Goal: Information Seeking & Learning: Learn about a topic

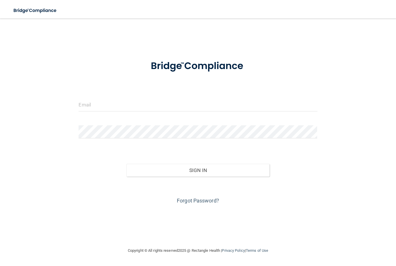
click at [135, 115] on div at bounding box center [197, 106] width 247 height 17
click at [166, 109] on input "email" at bounding box center [198, 104] width 239 height 13
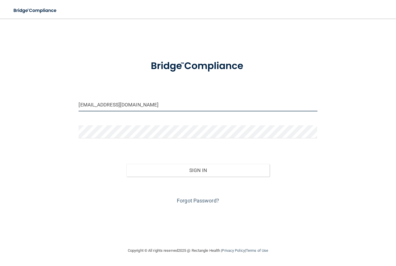
type input "[EMAIL_ADDRESS][DOMAIN_NAME]"
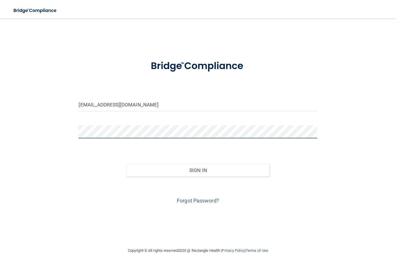
click at [198, 170] on button "Sign In" at bounding box center [197, 170] width 143 height 13
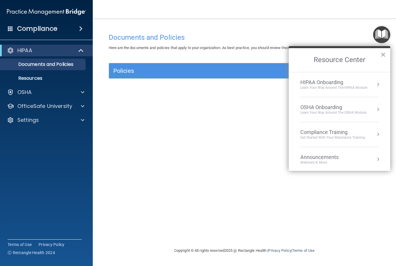
click at [351, 85] on div "Learn Your Way around the HIPAA module" at bounding box center [333, 87] width 67 height 5
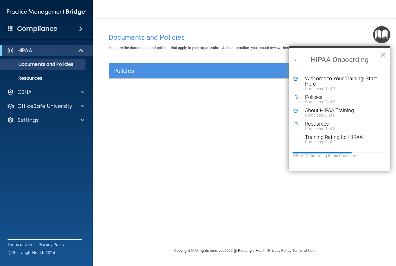
scroll to position [1, 0]
click at [325, 124] on div "Resources" at bounding box center [344, 123] width 78 height 5
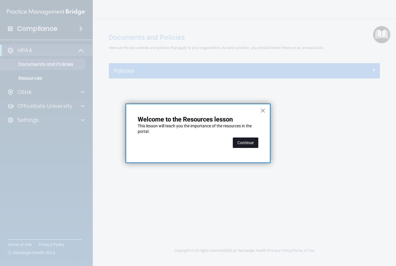
click at [257, 144] on button "Continue" at bounding box center [246, 142] width 26 height 10
click at [246, 139] on button "Continue" at bounding box center [246, 142] width 26 height 10
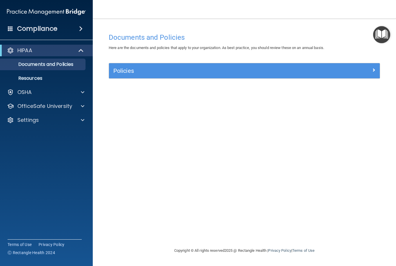
click at [364, 73] on div "Policies" at bounding box center [244, 70] width 271 height 9
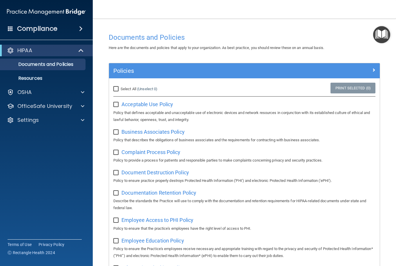
click at [385, 37] on img "Open Resource Center" at bounding box center [381, 34] width 17 height 17
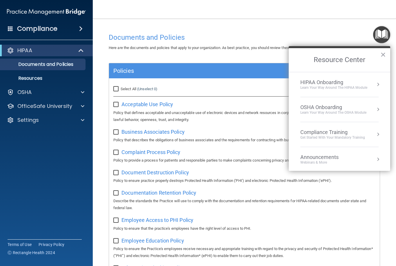
click at [366, 88] on div "Learn Your Way around the HIPAA module" at bounding box center [333, 87] width 67 height 5
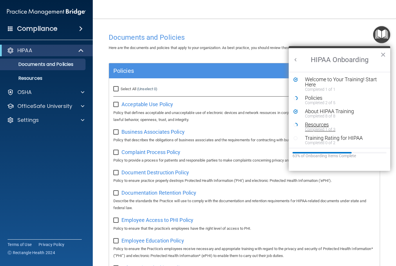
click at [324, 124] on div "Resources" at bounding box center [344, 124] width 78 height 5
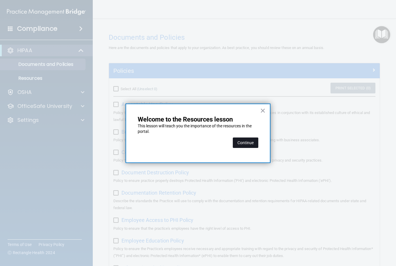
click at [253, 145] on button "Continue" at bounding box center [246, 142] width 26 height 10
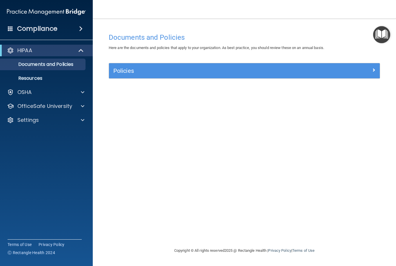
click at [158, 175] on div "Documents and Policies Here are the documents and policies that apply to your o…" at bounding box center [244, 138] width 280 height 217
click at [370, 72] on div at bounding box center [346, 69] width 68 height 7
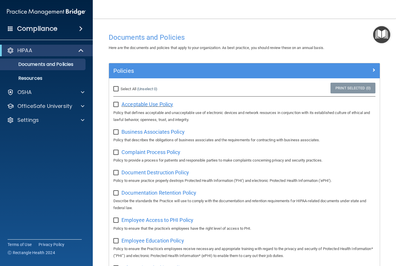
click at [165, 106] on span "Acceptable Use Policy" at bounding box center [147, 104] width 52 height 6
click at [382, 37] on img "Open Resource Center" at bounding box center [381, 34] width 17 height 17
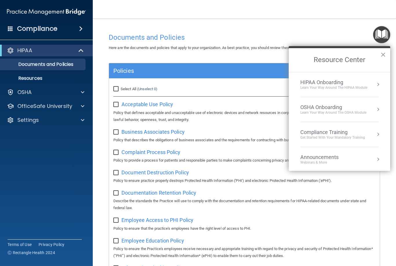
click at [349, 111] on div "Learn your way around the OSHA module" at bounding box center [333, 112] width 66 height 5
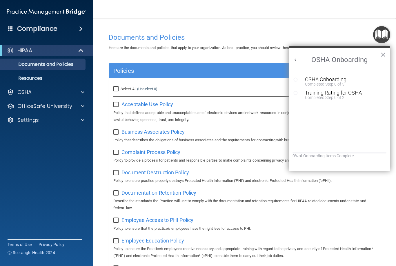
click at [296, 59] on button "Back to Resource Center Home" at bounding box center [296, 60] width 6 height 6
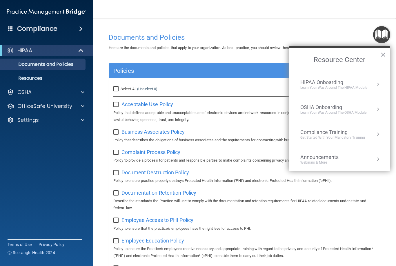
click at [363, 85] on div "Learn Your Way around the HIPAA module" at bounding box center [333, 87] width 67 height 5
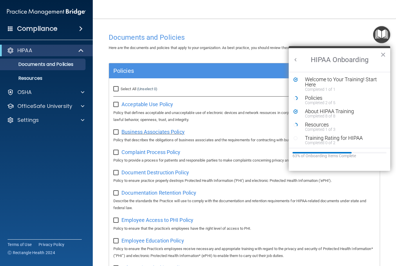
click at [173, 133] on span "Business Associates Policy" at bounding box center [152, 132] width 63 height 6
click at [322, 127] on div "Completed 1 of 3" at bounding box center [344, 129] width 78 height 4
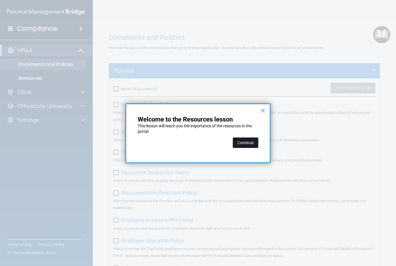
click at [250, 144] on button "Continue" at bounding box center [246, 142] width 26 height 10
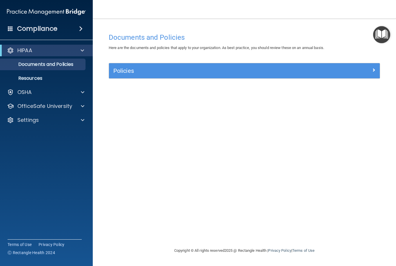
click at [380, 37] on img "Open Resource Center" at bounding box center [381, 34] width 17 height 17
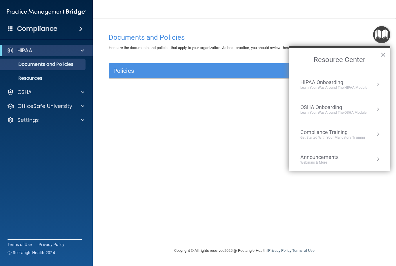
click at [341, 83] on div "HIPAA Onboarding" at bounding box center [333, 82] width 67 height 6
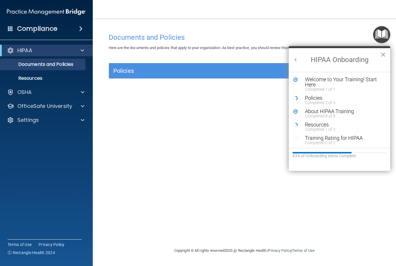
click at [225, 70] on h5 "Policies" at bounding box center [210, 71] width 195 height 6
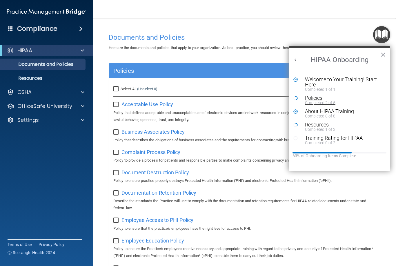
click at [322, 99] on div "Policies" at bounding box center [344, 97] width 78 height 5
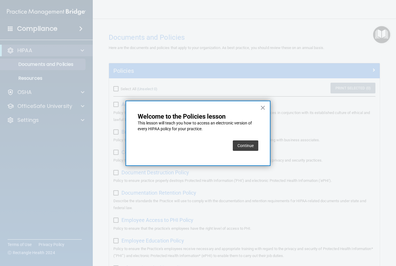
click at [252, 148] on button "Continue" at bounding box center [246, 145] width 26 height 10
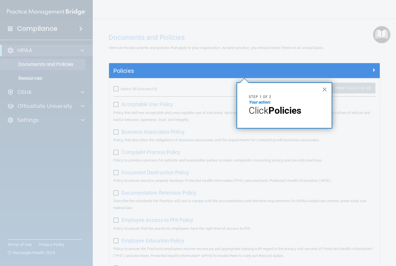
click at [327, 89] on button "×" at bounding box center [325, 89] width 6 height 9
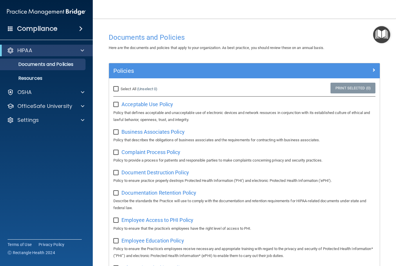
click at [375, 74] on div "Policies" at bounding box center [244, 70] width 271 height 9
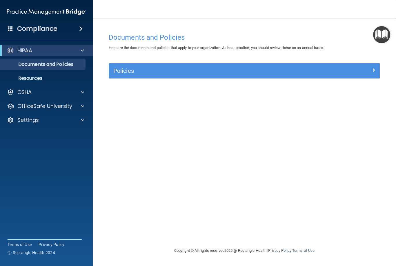
click at [374, 73] on div "Policies" at bounding box center [244, 70] width 271 height 9
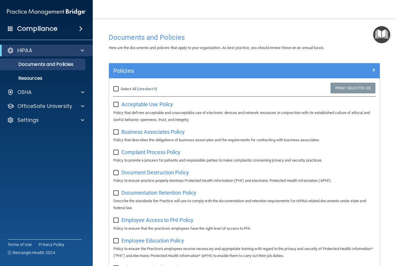
click at [379, 72] on div at bounding box center [346, 69] width 68 height 7
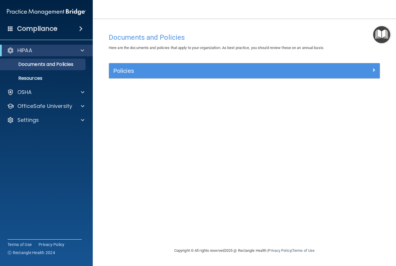
click at [370, 72] on div at bounding box center [346, 69] width 68 height 7
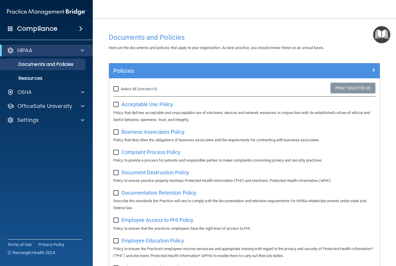
click at [374, 75] on div "Policies" at bounding box center [244, 70] width 271 height 9
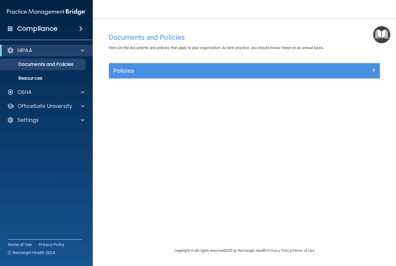
click at [375, 72] on span at bounding box center [373, 69] width 3 height 7
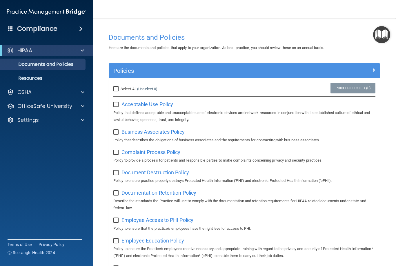
click at [384, 38] on img "Open Resource Center" at bounding box center [381, 34] width 17 height 17
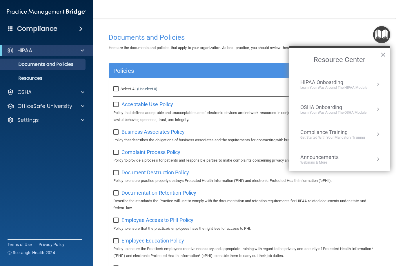
click at [377, 82] on button "Resource Center" at bounding box center [378, 84] width 6 height 6
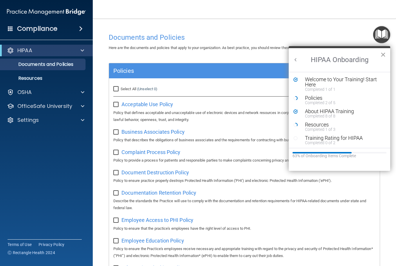
click at [383, 57] on button "×" at bounding box center [383, 54] width 6 height 9
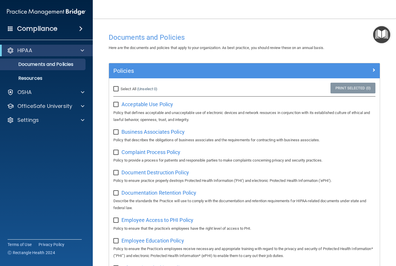
click at [118, 87] on input "Select All (Unselect 0) Unselect All" at bounding box center [116, 89] width 7 height 5
checkbox input "true"
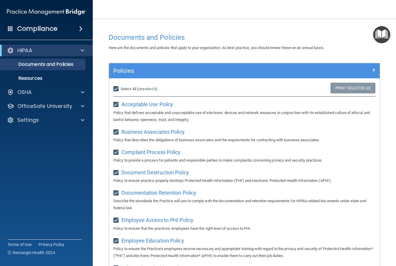
checkbox input "true"
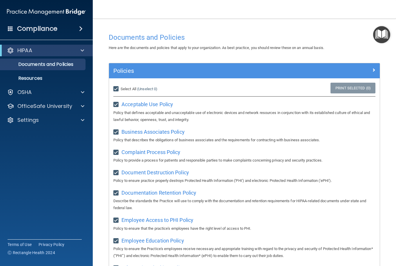
checkbox input "true"
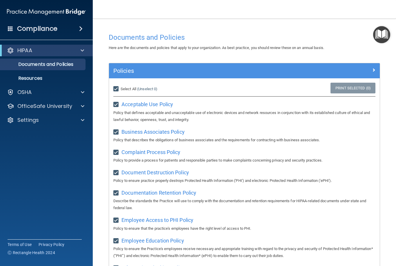
checkbox input "true"
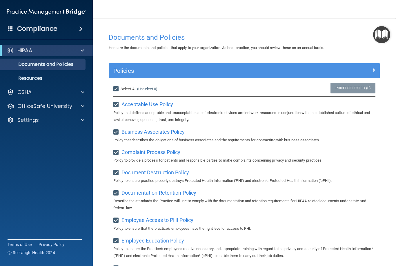
checkbox input "true"
click at [125, 89] on span "Unselect All" at bounding box center [131, 89] width 20 height 4
click at [120, 89] on input "Select All (Unselect 21) Unselect All" at bounding box center [116, 89] width 7 height 5
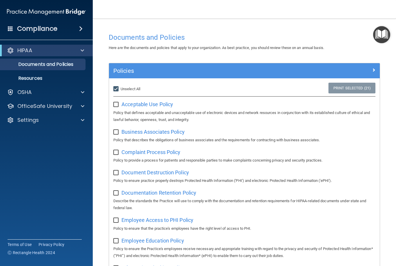
checkbox input "false"
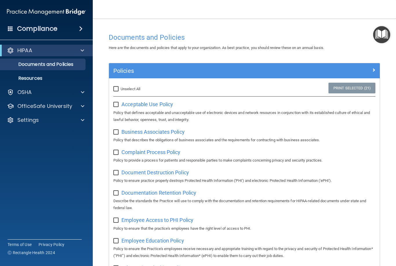
checkbox input "false"
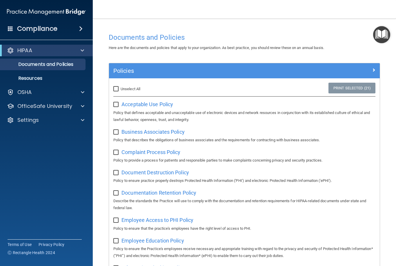
checkbox input "false"
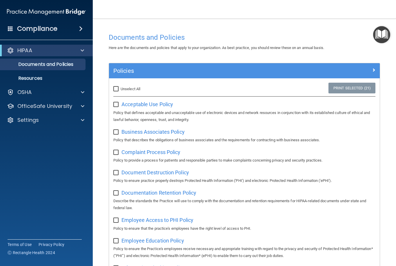
checkbox input "false"
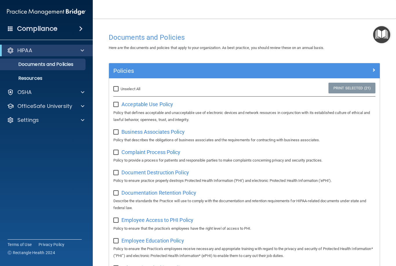
checkbox input "false"
click at [376, 72] on div at bounding box center [346, 69] width 68 height 7
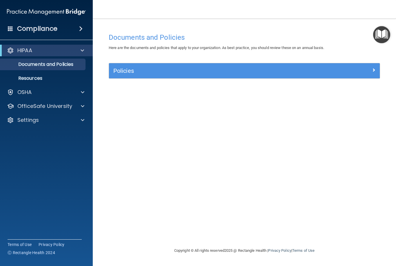
click at [380, 72] on div at bounding box center [346, 69] width 68 height 7
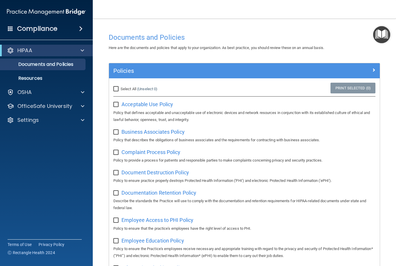
click at [382, 32] on img "Open Resource Center" at bounding box center [381, 34] width 17 height 17
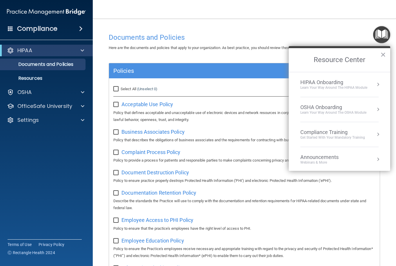
click at [361, 86] on div "Learn Your Way around the HIPAA module" at bounding box center [333, 87] width 67 height 5
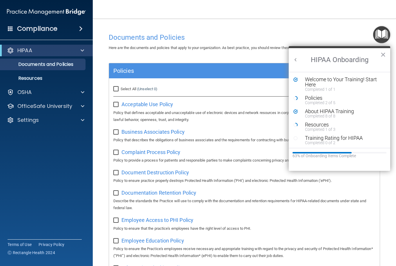
click at [383, 55] on button "×" at bounding box center [383, 54] width 6 height 9
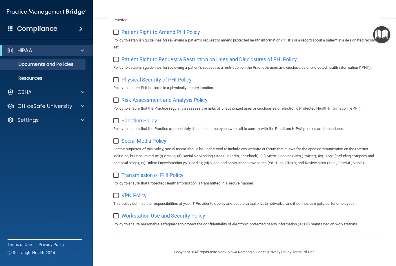
scroll to position [354, 0]
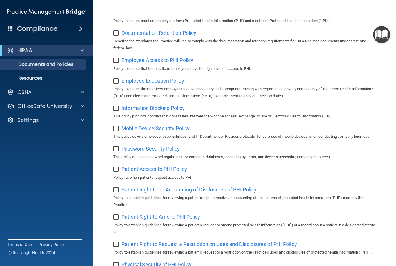
click at [383, 36] on img "Open Resource Center" at bounding box center [381, 34] width 17 height 17
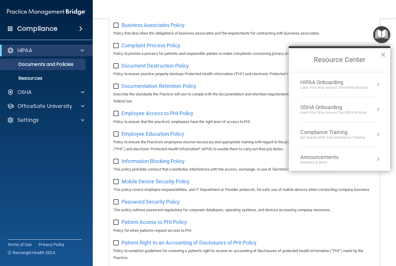
click at [363, 92] on li "HIPAA Onboarding Learn Your Way around the HIPAA module" at bounding box center [339, 84] width 78 height 25
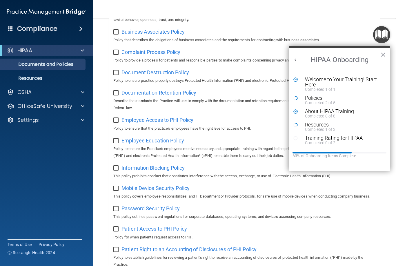
scroll to position [100, 0]
click at [326, 101] on div "Completed 2 of 5" at bounding box center [344, 103] width 78 height 4
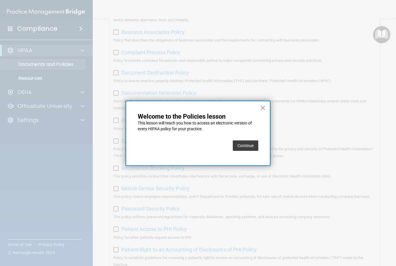
click at [254, 149] on button "Continue" at bounding box center [246, 145] width 26 height 10
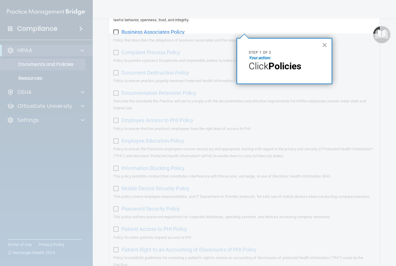
scroll to position [0, 0]
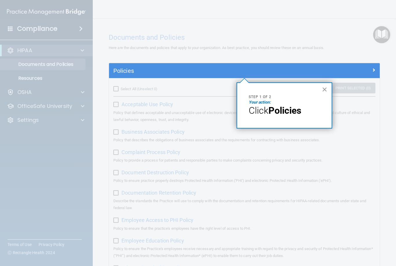
click at [327, 88] on button "×" at bounding box center [325, 89] width 6 height 9
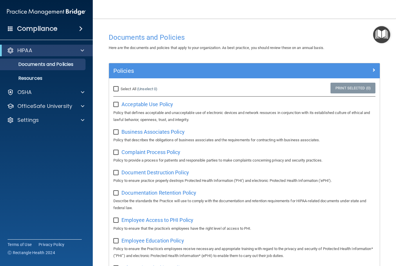
click at [138, 72] on h5 "Policies" at bounding box center [210, 71] width 195 height 6
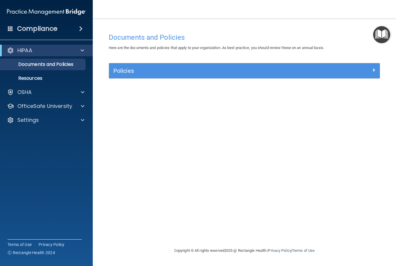
click at [138, 74] on div "Policies" at bounding box center [210, 70] width 203 height 9
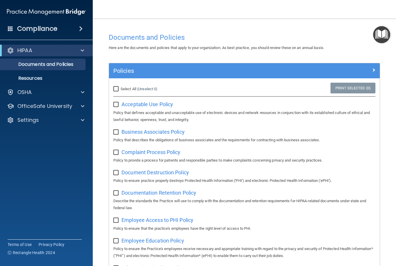
click at [376, 67] on div at bounding box center [346, 69] width 68 height 7
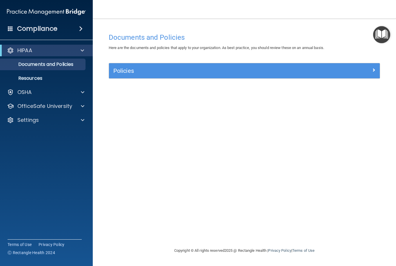
click at [376, 67] on div at bounding box center [346, 69] width 68 height 7
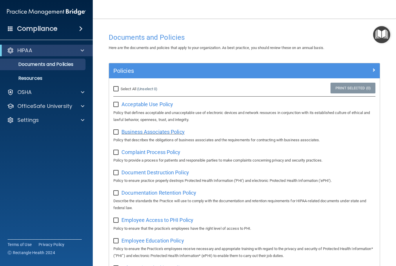
click at [182, 133] on span "Business Associates Policy" at bounding box center [152, 132] width 63 height 6
click at [380, 38] on img "Open Resource Center" at bounding box center [381, 34] width 17 height 17
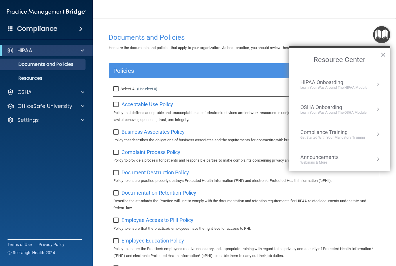
click at [374, 87] on div "HIPAA Onboarding Learn Your Way around the HIPAA module" at bounding box center [339, 84] width 78 height 11
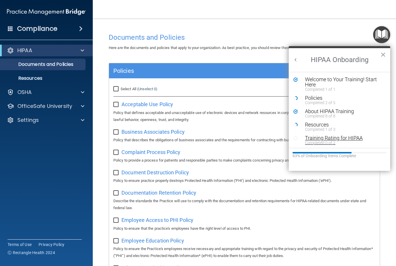
click at [359, 139] on div "Training Rating for HIPAA" at bounding box center [344, 137] width 78 height 5
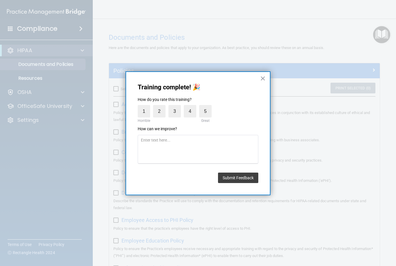
click at [270, 74] on div "Training complete! 🎉 How do you rate this training? 1 Horrible 2 3 4 5 Great Ho…" at bounding box center [198, 133] width 145 height 124
click at [265, 81] on button "×" at bounding box center [263, 78] width 6 height 9
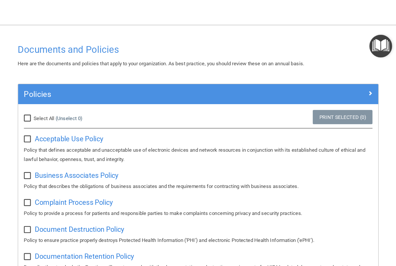
click at [373, 36] on img "Open Resource Center" at bounding box center [381, 34] width 17 height 17
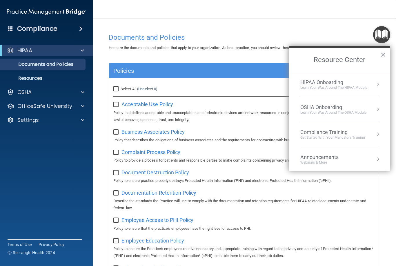
click at [367, 87] on div "HIPAA Onboarding Learn Your Way around the HIPAA module" at bounding box center [339, 84] width 78 height 11
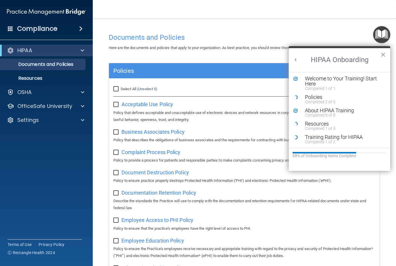
scroll to position [1, 0]
click at [298, 57] on button "Back to Resource Center Home" at bounding box center [296, 60] width 6 height 6
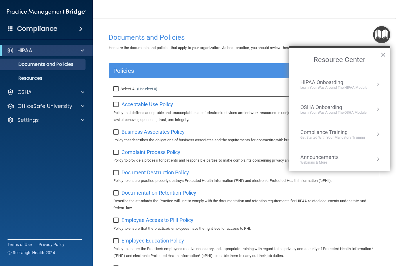
scroll to position [0, 0]
click at [356, 107] on div "OSHA Onboarding" at bounding box center [333, 107] width 66 height 6
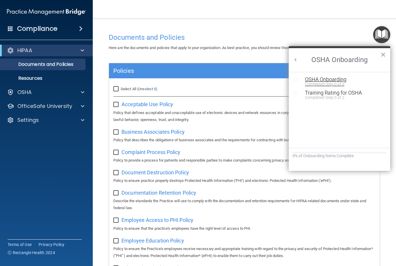
click at [346, 84] on div "Completed Step 0 of 5" at bounding box center [344, 84] width 78 height 4
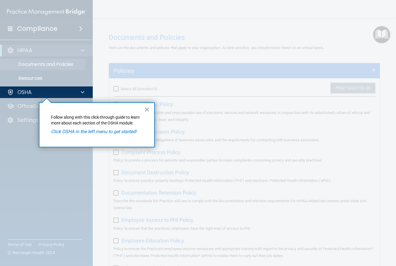
click at [125, 134] on em "Click OSHA in the left menu to get started!" at bounding box center [94, 132] width 86 height 6
click at [144, 114] on button "×" at bounding box center [147, 109] width 6 height 9
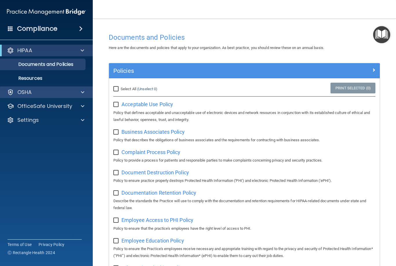
click at [75, 92] on div at bounding box center [82, 92] width 14 height 7
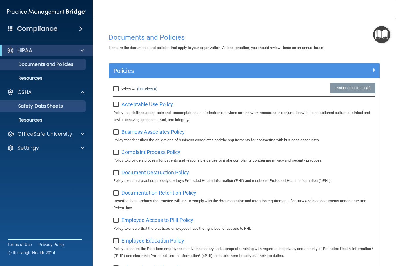
click at [64, 110] on link "Safety Data Sheets" at bounding box center [39, 106] width 91 height 12
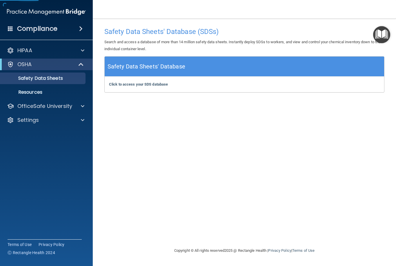
click at [195, 66] on div "Safety Data Sheets' Database" at bounding box center [245, 67] width 280 height 20
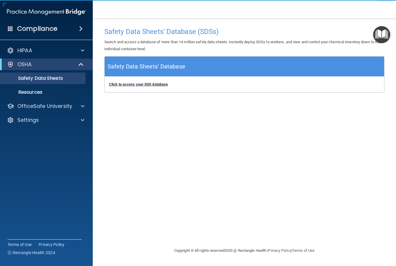
click at [159, 86] on b "Click to access your SDS database" at bounding box center [138, 84] width 59 height 4
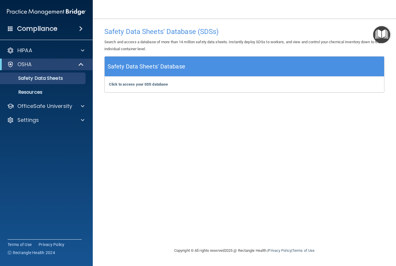
click at [378, 40] on img "Open Resource Center" at bounding box center [381, 34] width 17 height 17
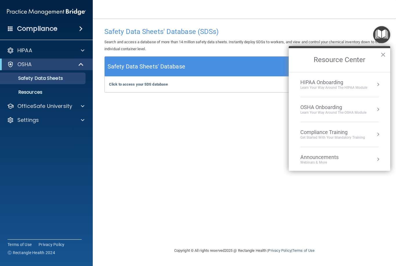
click at [357, 111] on div "Learn your way around the OSHA module" at bounding box center [333, 112] width 66 height 5
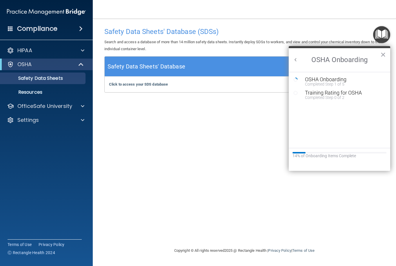
click at [239, 182] on div "Safety Data Sheets' Database (SDSs) Search and access a database of more than 1…" at bounding box center [244, 132] width 280 height 217
click at [380, 59] on button "×" at bounding box center [383, 54] width 6 height 9
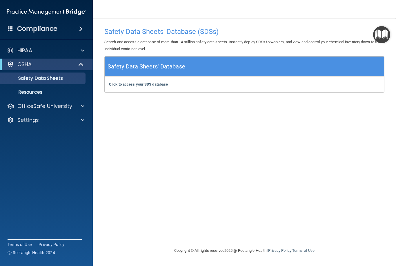
click at [357, 84] on div "Click to access your SDS database Click to access your SDS database" at bounding box center [245, 85] width 280 height 16
click at [378, 34] on img "Open Resource Center" at bounding box center [381, 34] width 17 height 17
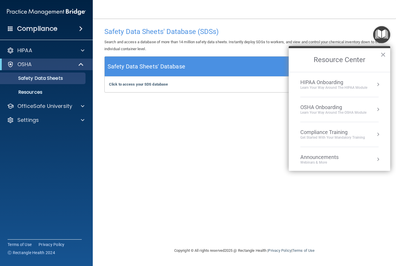
click at [349, 106] on div "OSHA Onboarding" at bounding box center [333, 107] width 66 height 6
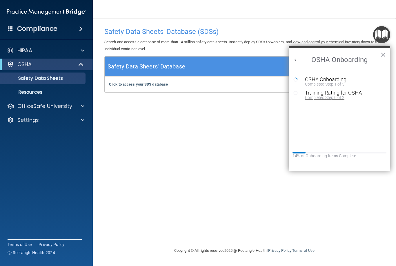
click at [354, 95] on div "Completed Step 0 of 2" at bounding box center [344, 97] width 78 height 4
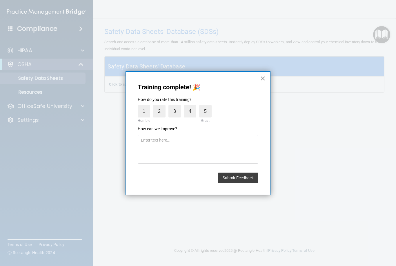
click at [265, 80] on button "×" at bounding box center [263, 78] width 6 height 9
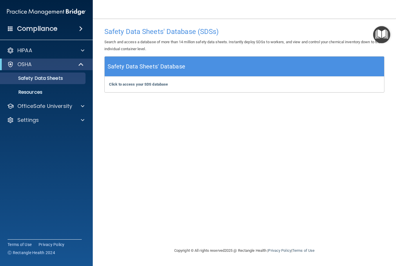
click at [382, 37] on img "Open Resource Center" at bounding box center [381, 34] width 17 height 17
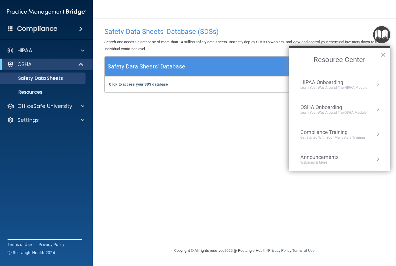
click at [380, 37] on img "Open Resource Center" at bounding box center [381, 34] width 17 height 17
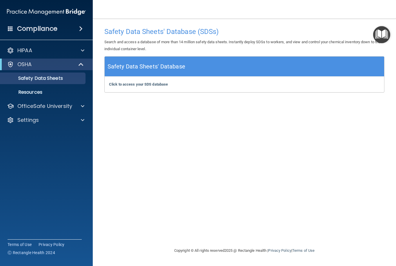
click at [385, 41] on img "Open Resource Center" at bounding box center [381, 34] width 17 height 17
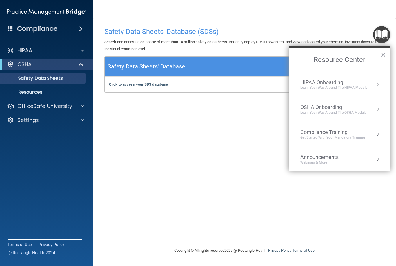
click at [357, 129] on div "Compliance Training" at bounding box center [332, 132] width 65 height 6
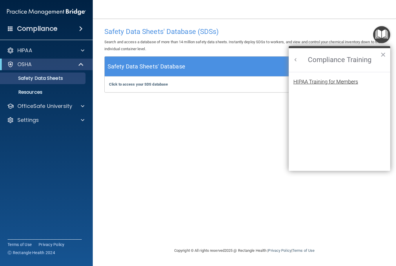
click at [351, 81] on div "HIPAA Training for Members" at bounding box center [325, 81] width 65 height 5
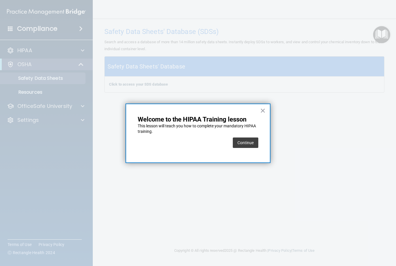
click at [261, 144] on div "× Welcome to the HIPAA Training lesson This lesson will teach you how to comple…" at bounding box center [198, 134] width 145 height 60
click at [254, 143] on button "Continue" at bounding box center [246, 142] width 26 height 10
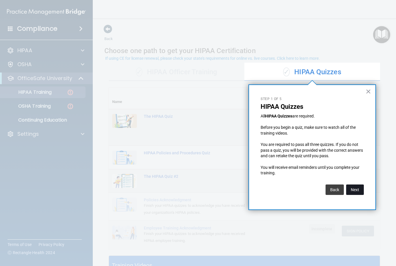
click at [359, 187] on button "Next" at bounding box center [355, 189] width 18 height 10
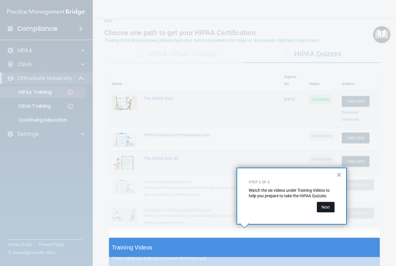
click at [330, 208] on button "Next" at bounding box center [326, 207] width 18 height 10
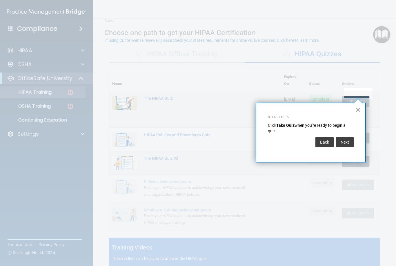
click at [360, 106] on button "×" at bounding box center [359, 109] width 6 height 9
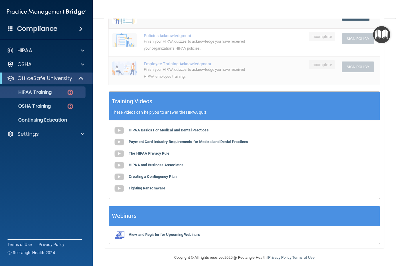
scroll to position [162, 0]
